Goal: Task Accomplishment & Management: Complete application form

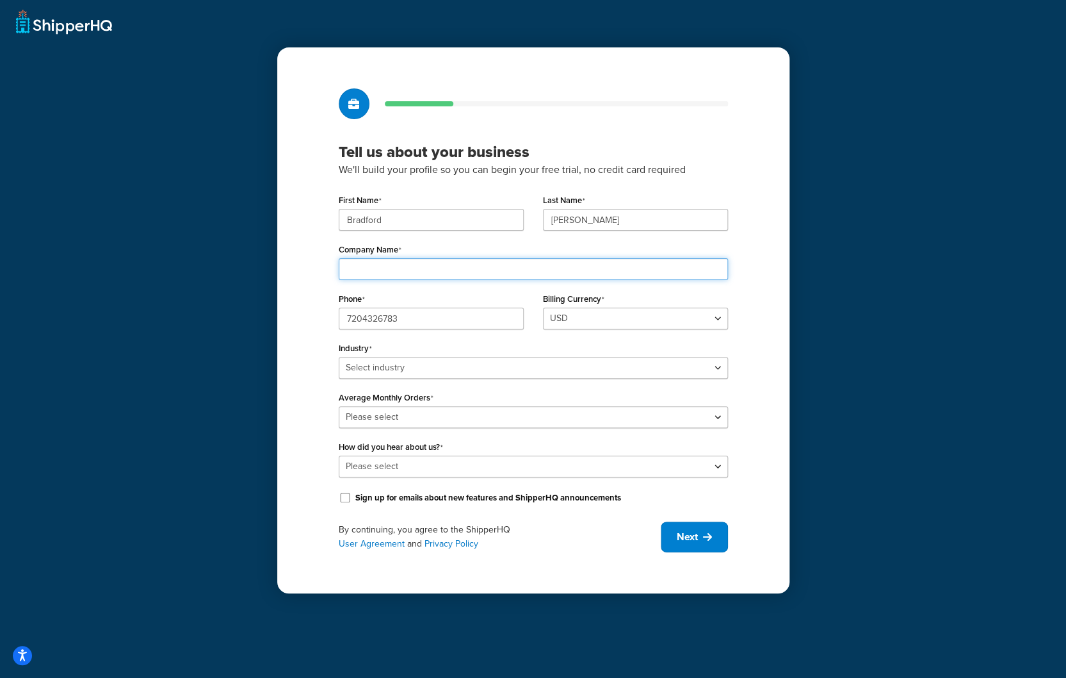
click at [395, 270] on input "Company Name" at bounding box center [533, 269] width 389 height 22
type input "t"
type input "The Mushroom Champ"
click at [452, 364] on select "Select industry Automotive Adult Agriculture Alcohol, Tobacco & CBD Arts & Craf…" at bounding box center [533, 368] width 389 height 22
select select "17"
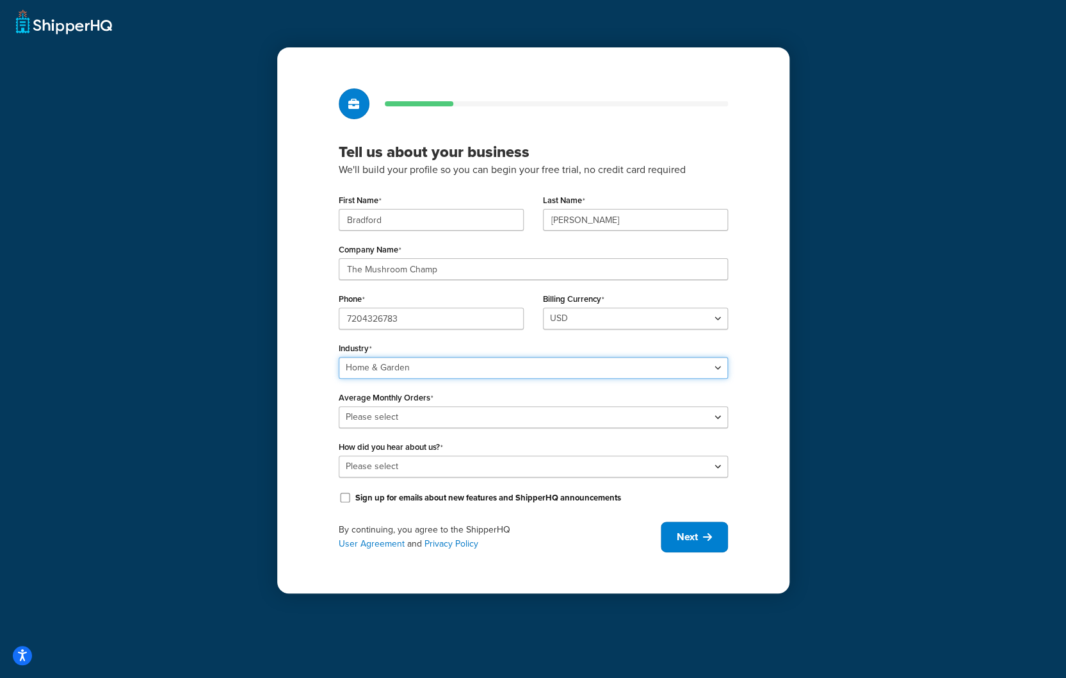
click at [339, 357] on select "Select industry Automotive Adult Agriculture Alcohol, Tobacco & CBD Arts & Craf…" at bounding box center [533, 368] width 389 height 22
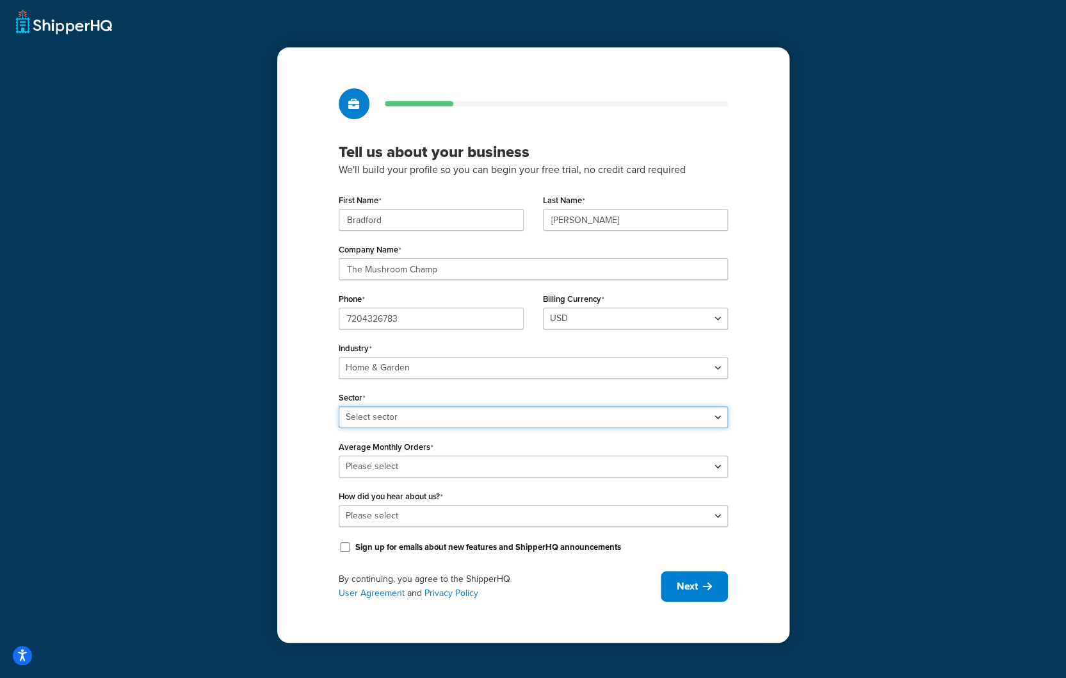
click at [413, 420] on select "Select sector Furniture Garden Supplies Home Goods Home Improvement Nursery / A…" at bounding box center [533, 417] width 389 height 22
select select "42"
click at [339, 406] on select "Select sector Furniture Garden Supplies Home Goods Home Improvement Nursery / A…" at bounding box center [533, 417] width 389 height 22
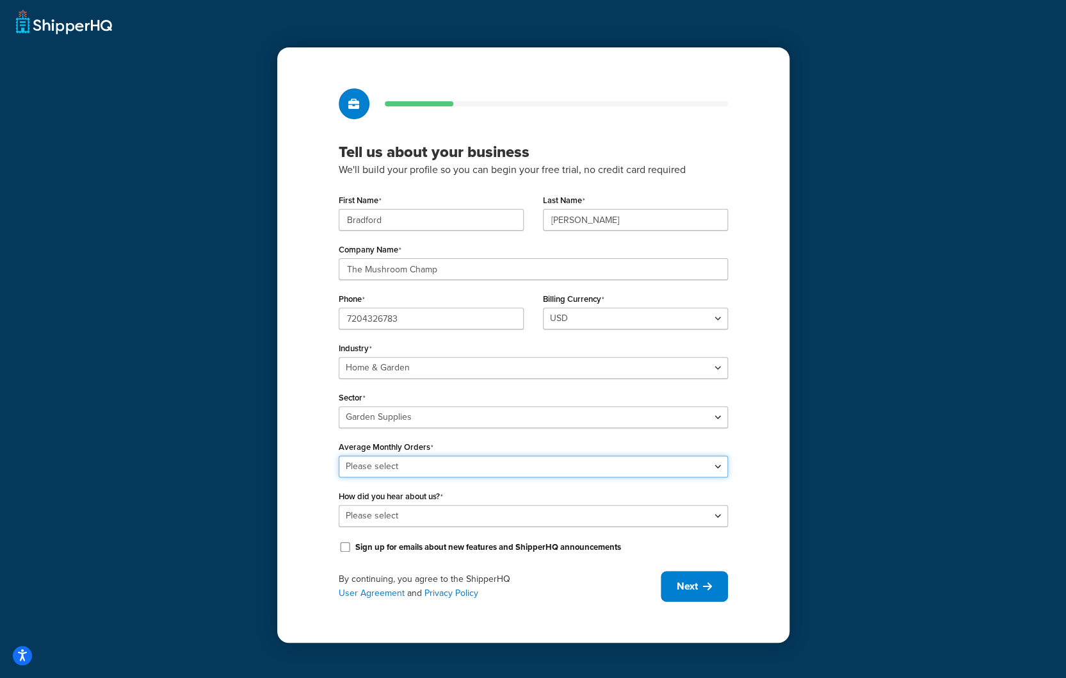
click at [419, 469] on select "Please select 0-500 501-1,000 1,001-10,000 10,001-20,000 Over 20,000" at bounding box center [533, 466] width 389 height 22
select select "1"
click at [339, 455] on select "Please select 0-500 501-1,000 1,001-10,000 10,001-20,000 Over 20,000" at bounding box center [533, 466] width 389 height 22
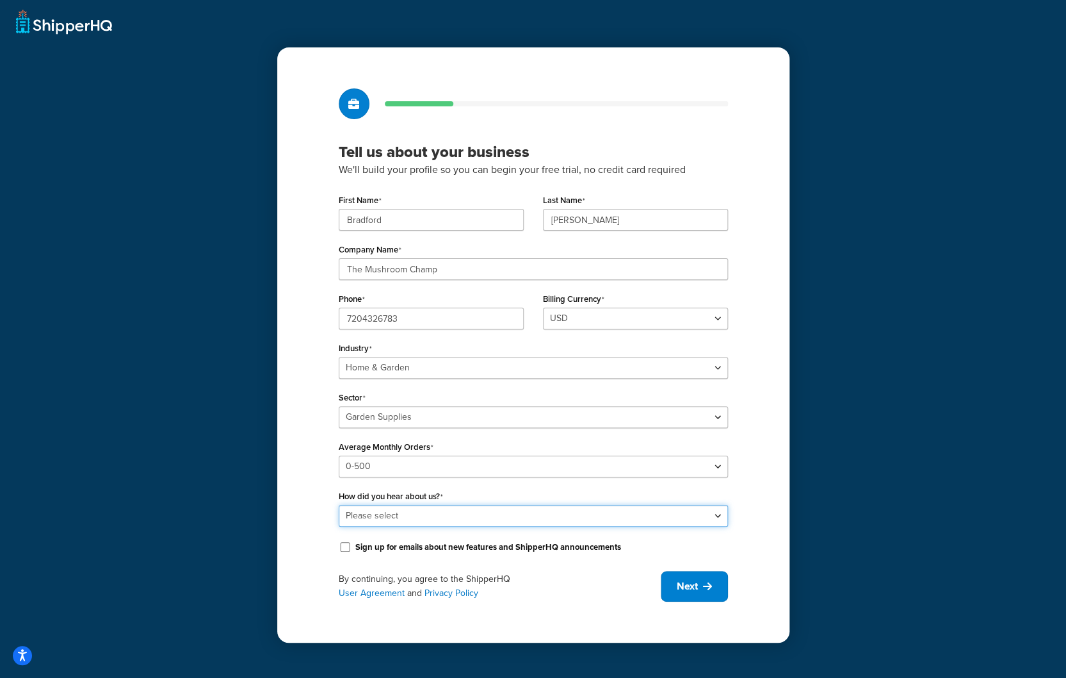
click at [397, 520] on select "Please select Online Search App Store or Marketplace Listing Referred by Agency…" at bounding box center [533, 516] width 389 height 22
select select "2"
click at [339, 505] on select "Please select Online Search App Store or Marketplace Listing Referred by Agency…" at bounding box center [533, 516] width 389 height 22
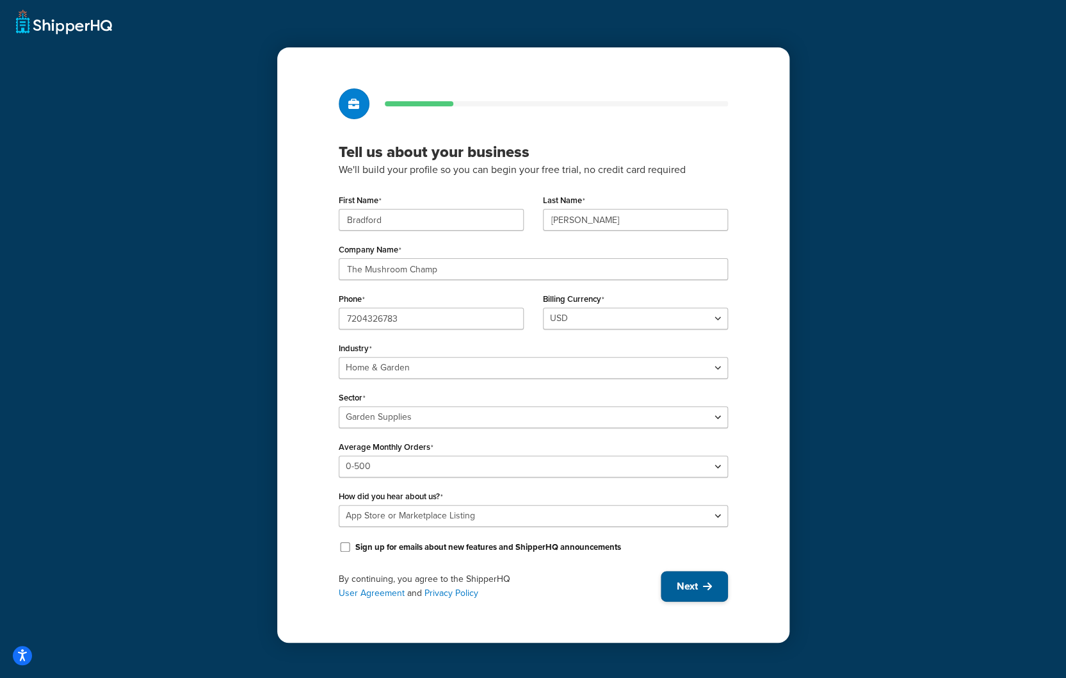
click at [705, 584] on icon at bounding box center [707, 586] width 9 height 10
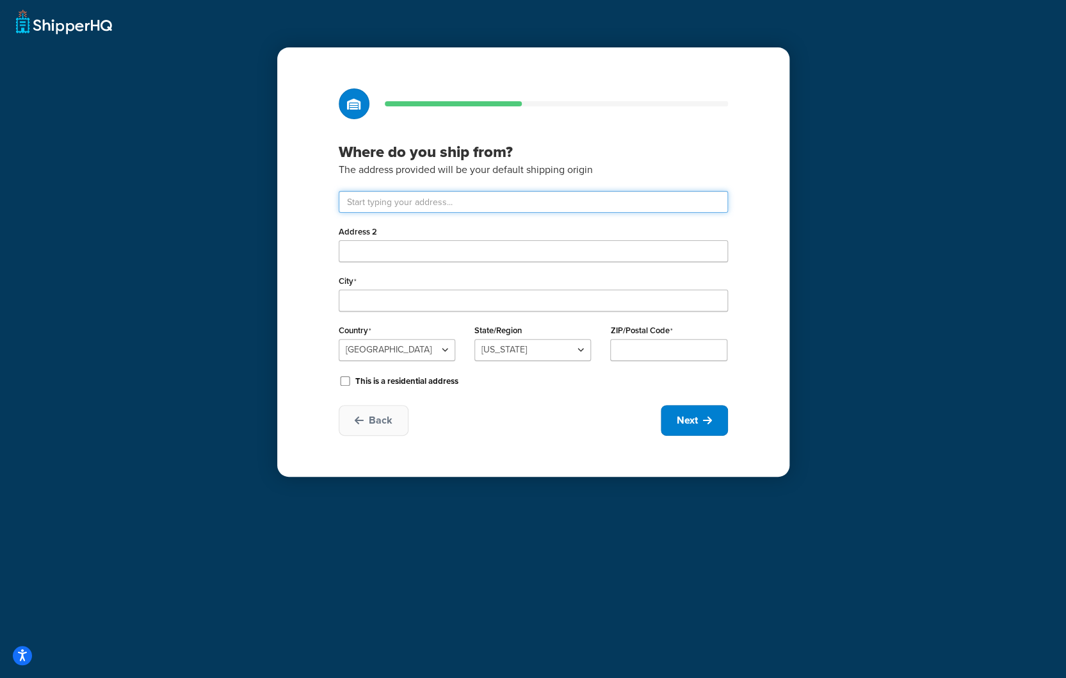
click at [384, 203] on input "text" at bounding box center [533, 202] width 389 height 22
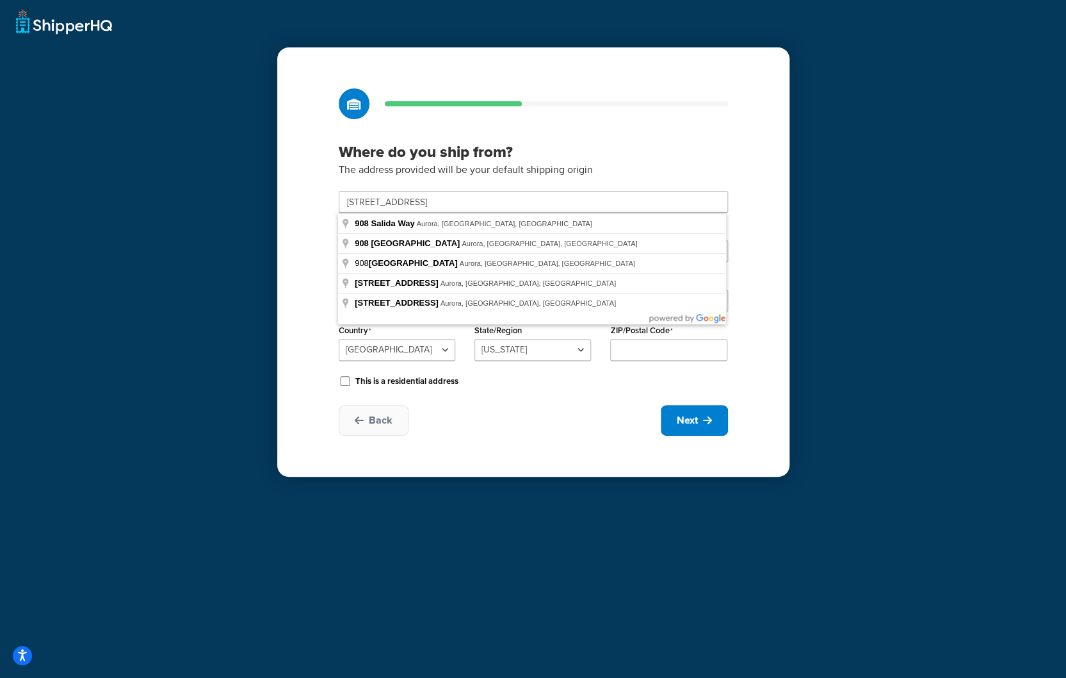
type input "908 Salida Way"
type input "Aurora"
select select "6"
type input "80011"
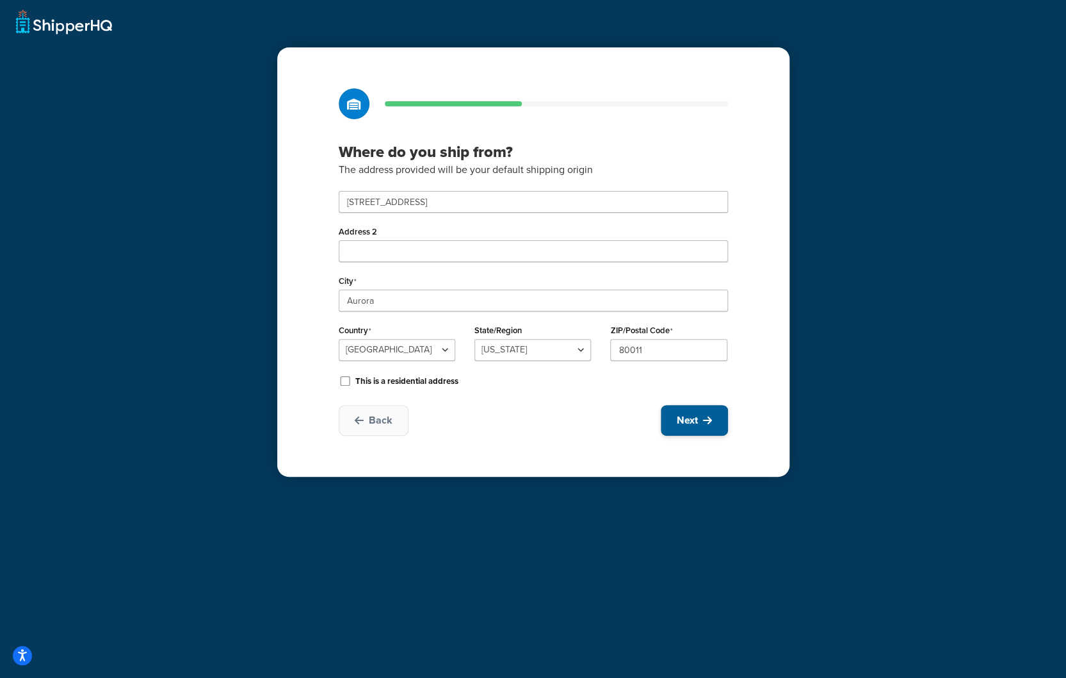
click at [692, 422] on span "Next" at bounding box center [687, 420] width 21 height 14
select select "1"
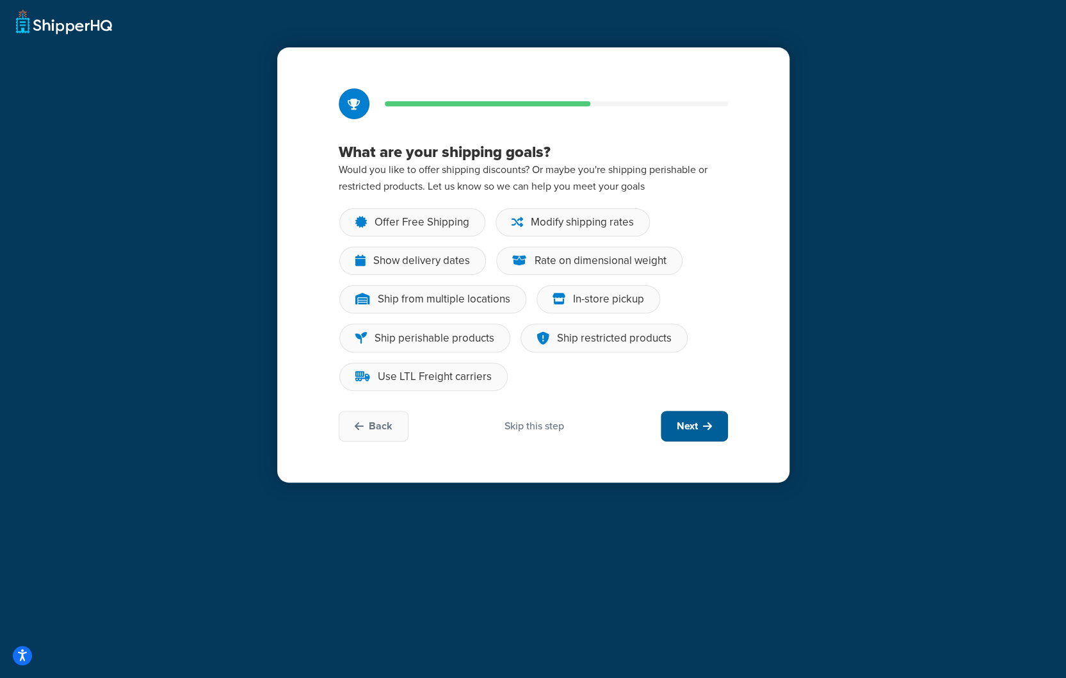
click at [683, 435] on button "Next" at bounding box center [694, 426] width 67 height 31
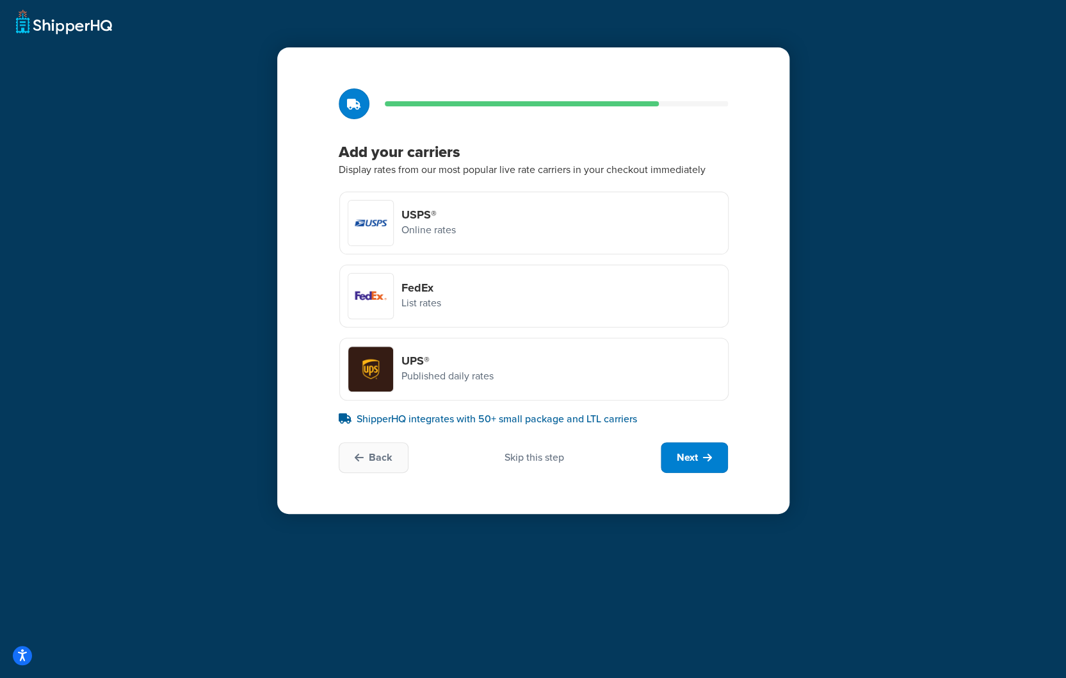
click at [420, 358] on h4 "UPS®" at bounding box center [448, 361] width 92 height 14
click at [0, 0] on input "UPS® Published daily rates" at bounding box center [0, 0] width 0 height 0
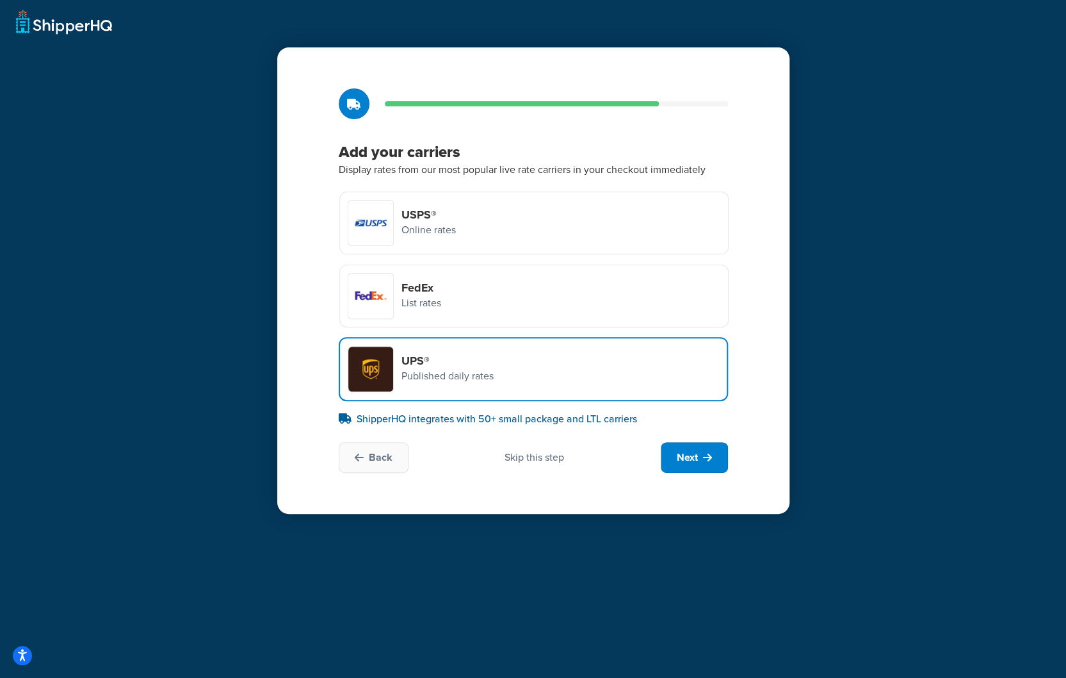
click at [513, 282] on div "FedEx List rates" at bounding box center [533, 296] width 389 height 63
click at [0, 0] on input "FedEx List rates" at bounding box center [0, 0] width 0 height 0
click at [526, 213] on div "USPS® Online rates" at bounding box center [533, 222] width 389 height 63
click at [0, 0] on input "USPS® Online rates" at bounding box center [0, 0] width 0 height 0
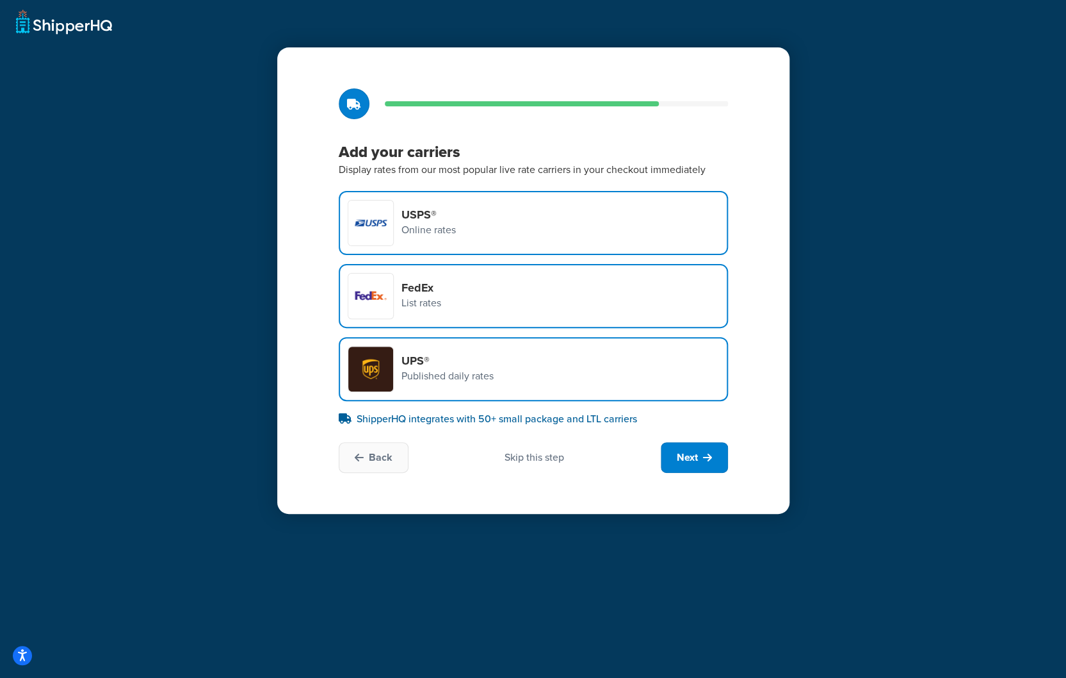
click at [524, 221] on div "USPS® Online rates" at bounding box center [533, 223] width 389 height 64
click at [0, 0] on input "USPS® Online rates" at bounding box center [0, 0] width 0 height 0
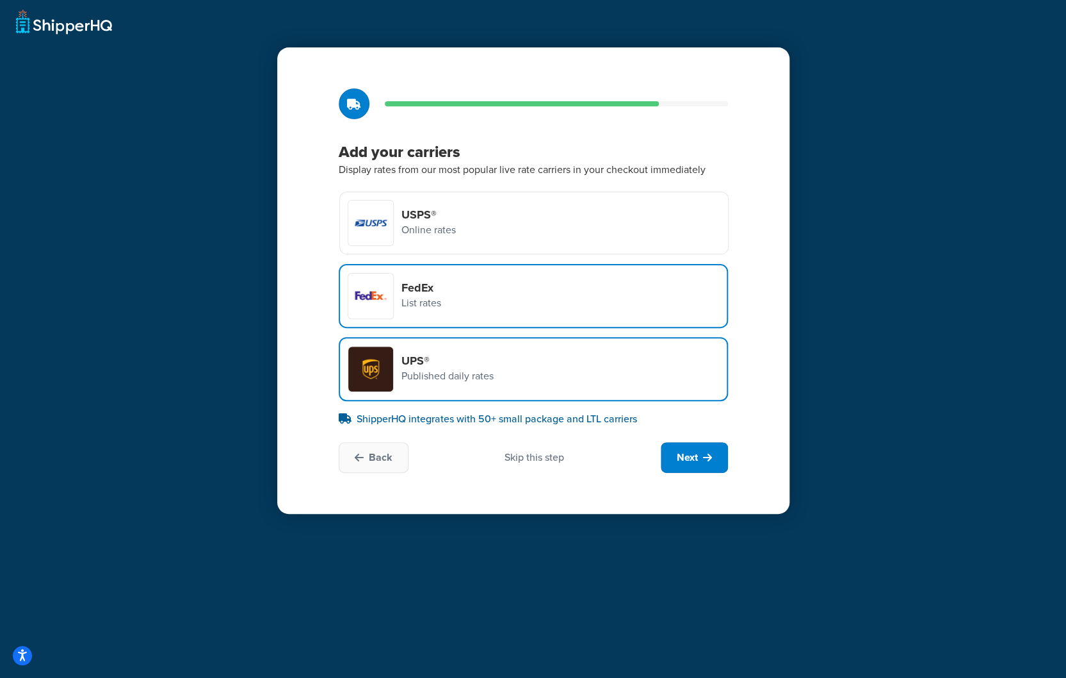
click at [512, 273] on div "FedEx List rates" at bounding box center [533, 296] width 389 height 64
click at [0, 0] on input "FedEx List rates" at bounding box center [0, 0] width 0 height 0
click at [530, 212] on div "USPS® Online rates" at bounding box center [533, 222] width 389 height 63
click at [0, 0] on input "USPS® Online rates" at bounding box center [0, 0] width 0 height 0
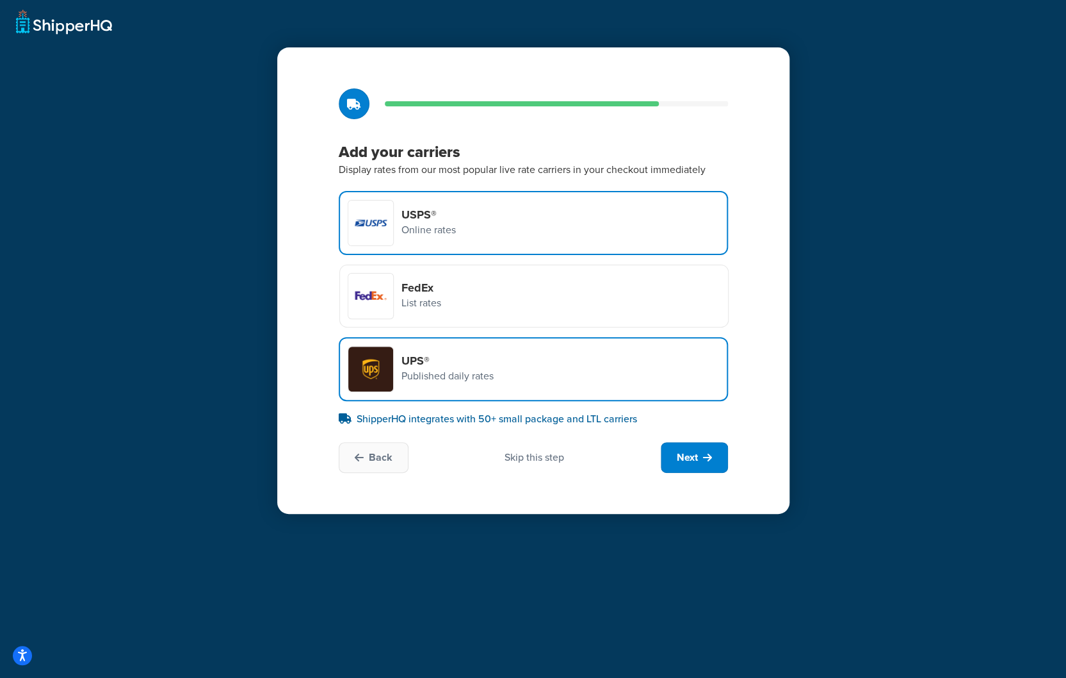
click at [553, 372] on div "UPS® Published daily rates" at bounding box center [533, 369] width 389 height 64
click at [0, 0] on input "UPS® Published daily rates" at bounding box center [0, 0] width 0 height 0
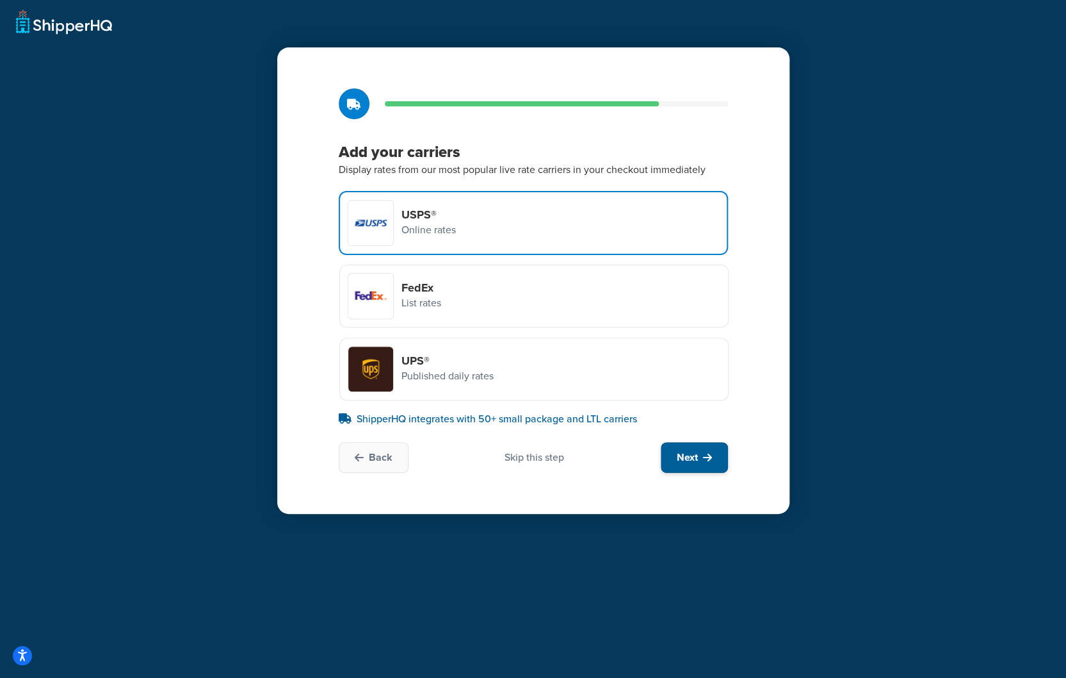
click at [693, 453] on span "Next" at bounding box center [687, 457] width 21 height 14
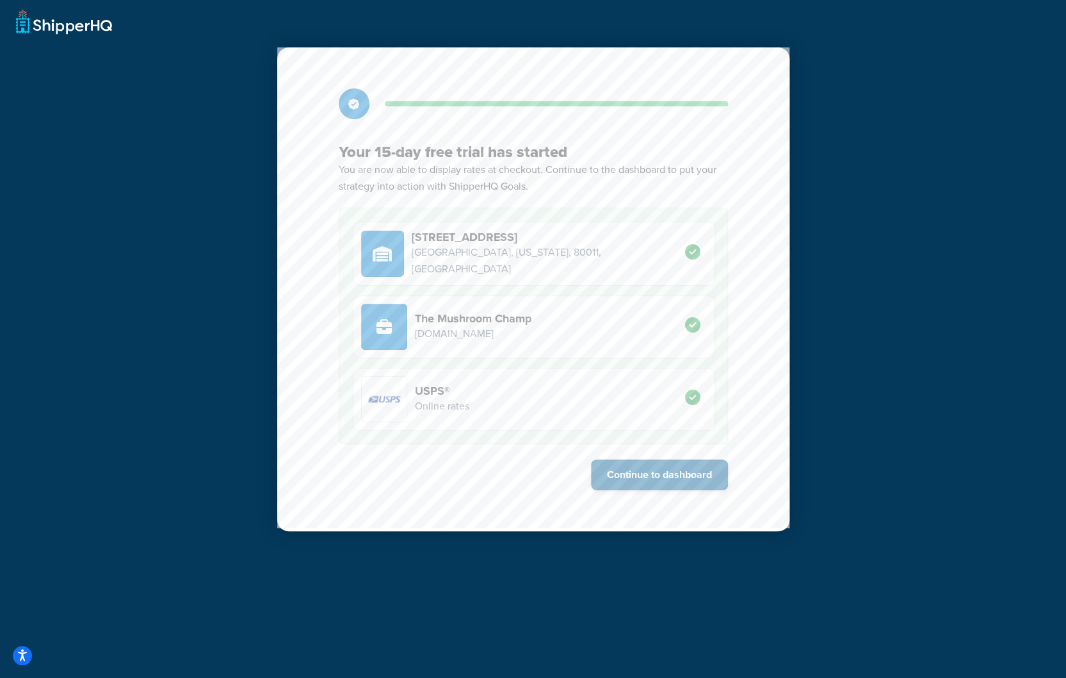
click at [687, 477] on button "Continue to dashboard" at bounding box center [659, 474] width 137 height 31
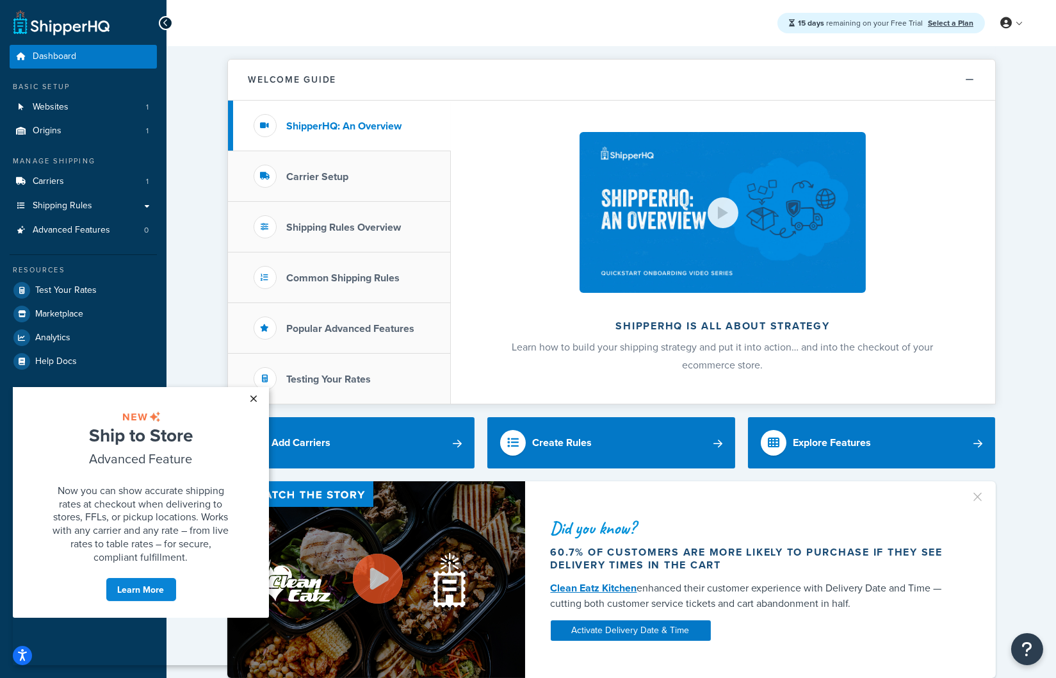
click at [257, 397] on link "×" at bounding box center [254, 397] width 22 height 23
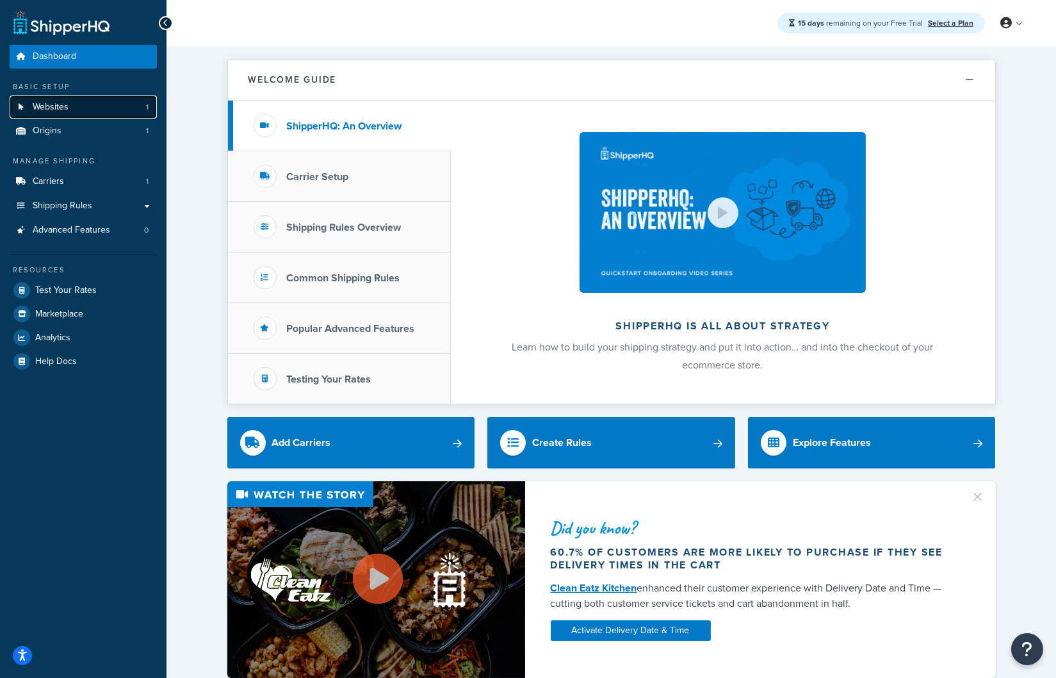
click at [77, 104] on link "Websites 1" at bounding box center [83, 107] width 147 height 24
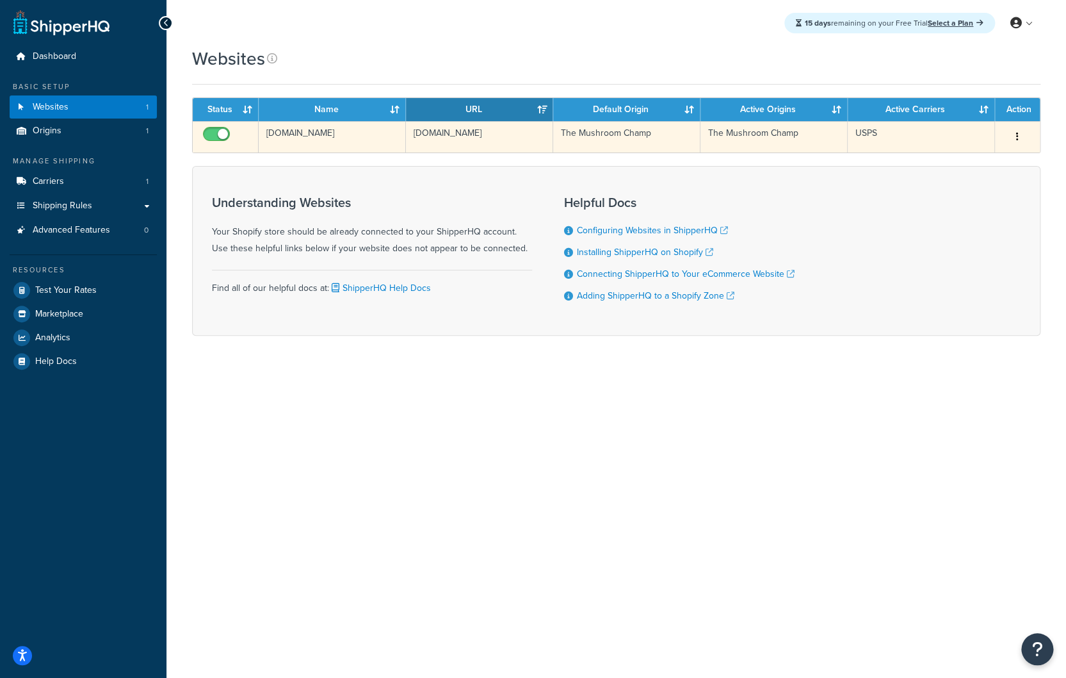
click at [1018, 134] on button "button" at bounding box center [1018, 137] width 18 height 20
click at [1014, 132] on button "button" at bounding box center [1018, 137] width 18 height 20
click at [991, 160] on link "Edit" at bounding box center [965, 163] width 101 height 26
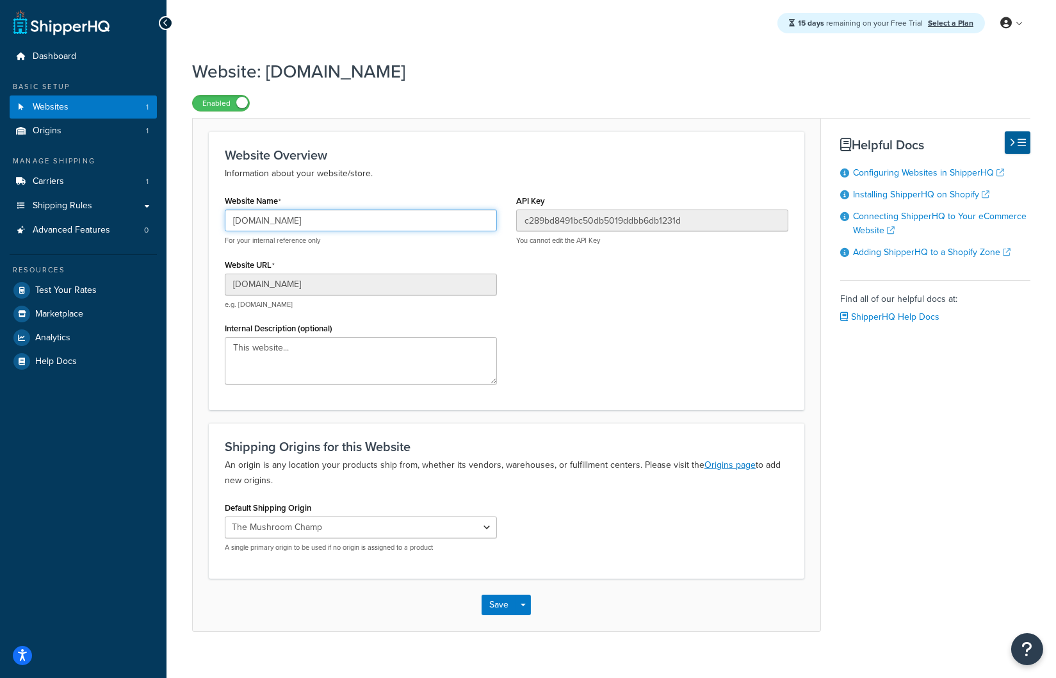
drag, startPoint x: 307, startPoint y: 217, endPoint x: 152, endPoint y: 217, distance: 155.0
click at [152, 217] on div "Dashboard Basic Setup Websites 1 Origins 1 Manage Shipping Carriers 1 Shipping …" at bounding box center [528, 348] width 1056 height 696
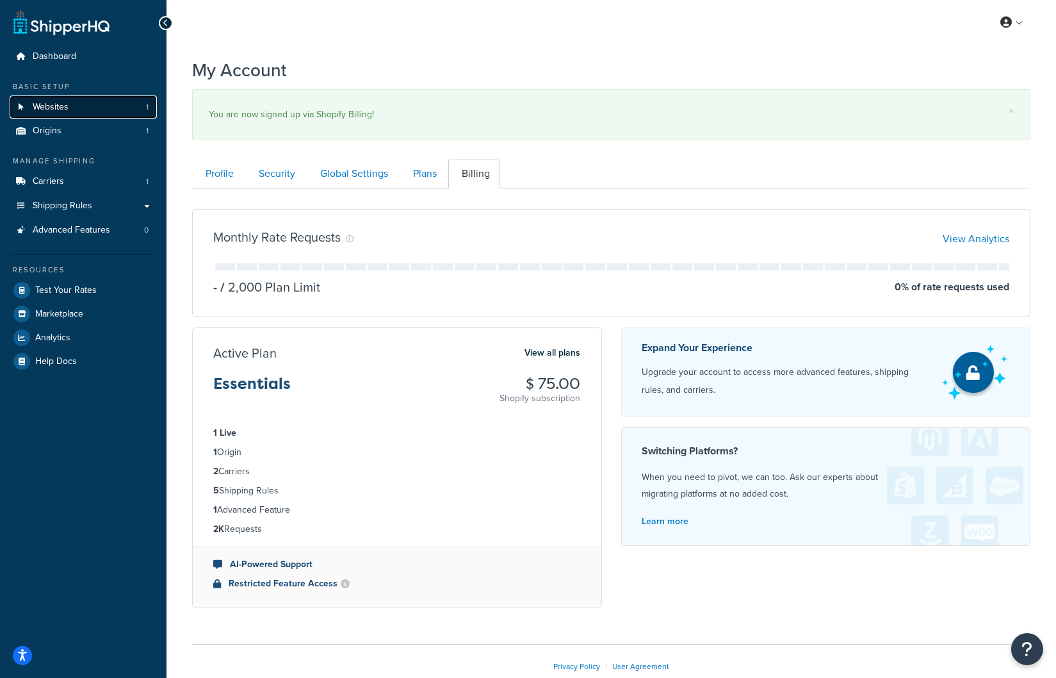
click at [70, 110] on link "Websites 1" at bounding box center [83, 107] width 147 height 24
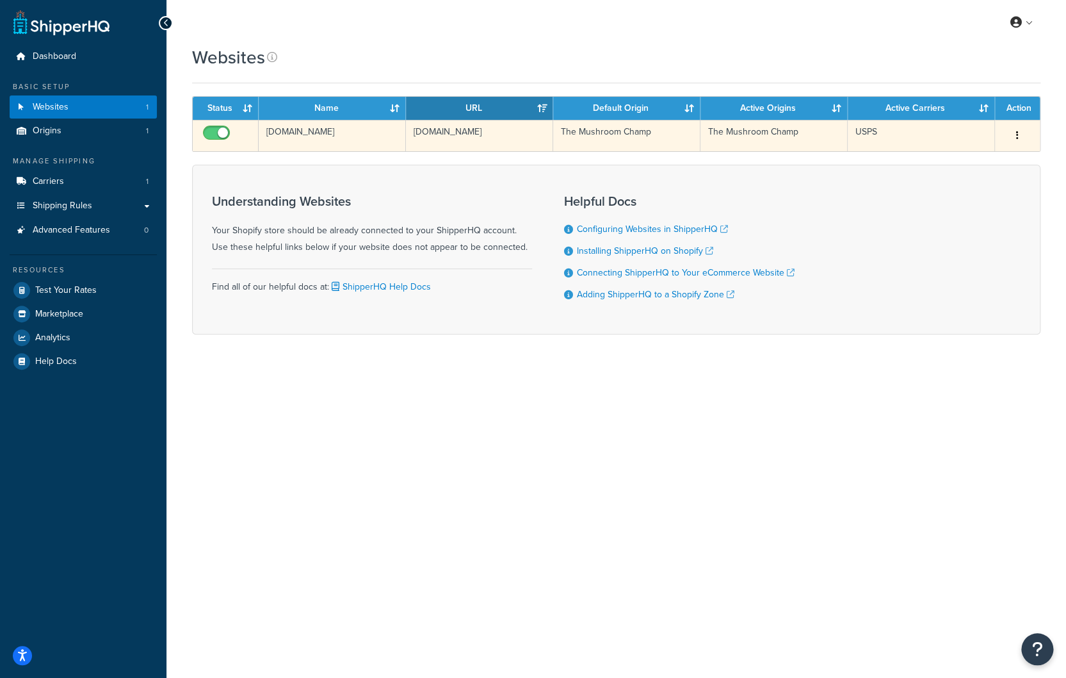
click at [339, 128] on td "[DOMAIN_NAME]" at bounding box center [332, 135] width 147 height 31
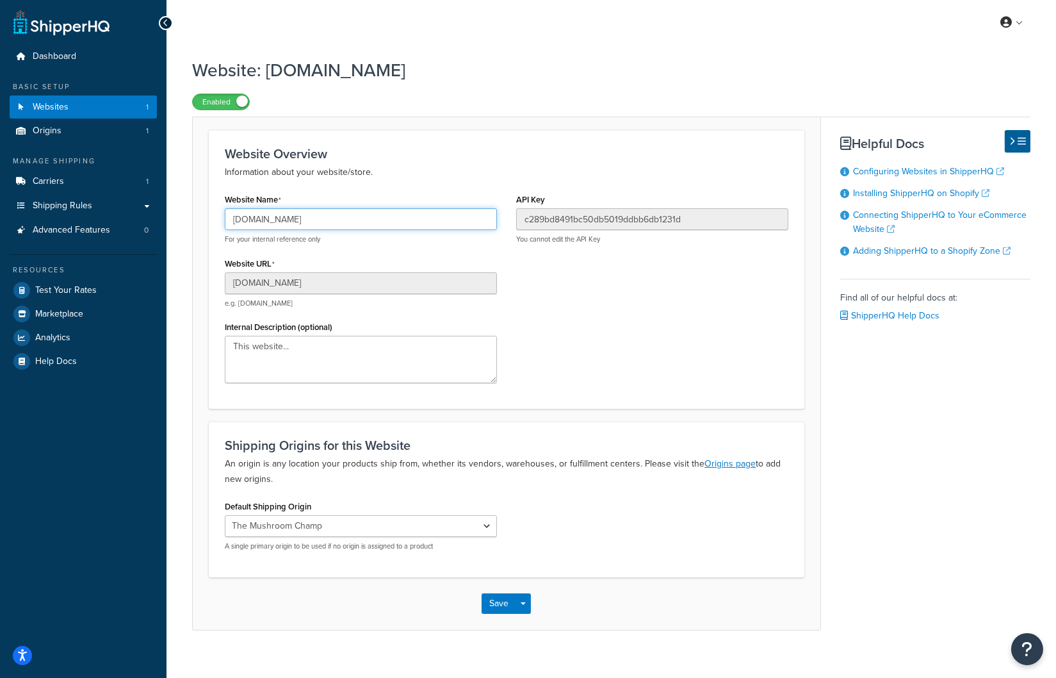
click at [359, 215] on input "[DOMAIN_NAME]" at bounding box center [361, 219] width 272 height 22
